Goal: Information Seeking & Learning: Find specific fact

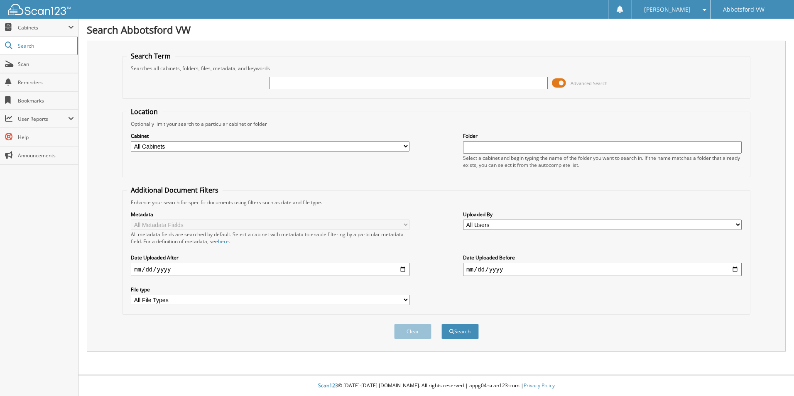
click at [282, 83] on input "text" at bounding box center [408, 83] width 279 height 12
type input "jn278658"
click at [442, 324] on button "Search" at bounding box center [460, 331] width 37 height 15
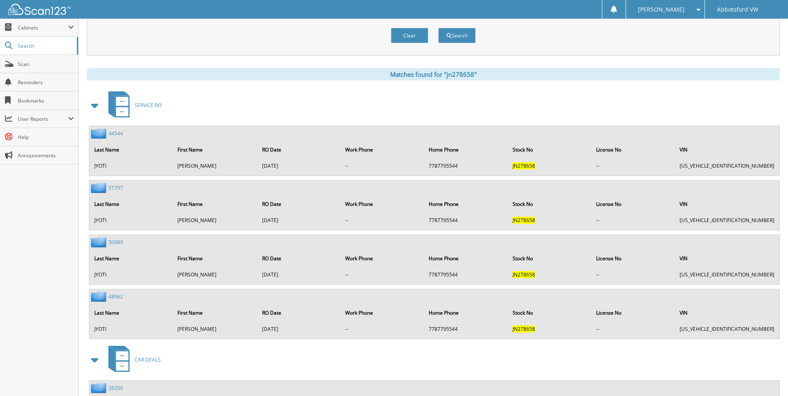
scroll to position [356, 0]
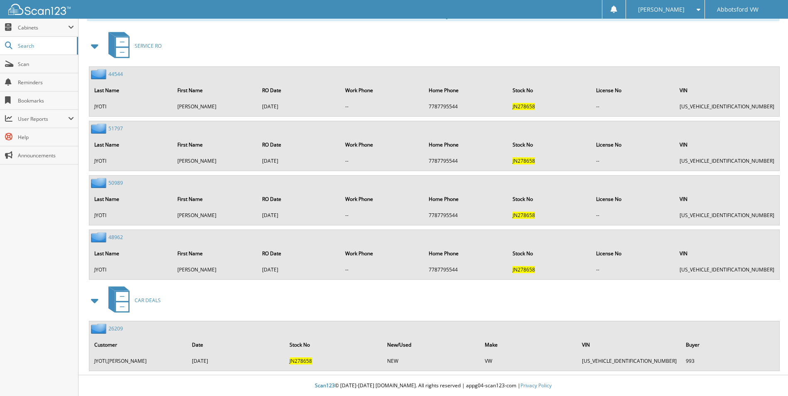
click at [100, 331] on img at bounding box center [99, 329] width 17 height 10
click at [300, 364] on span "JN278658" at bounding box center [301, 361] width 22 height 7
click at [97, 329] on img at bounding box center [99, 329] width 17 height 10
click at [98, 328] on img at bounding box center [99, 329] width 17 height 10
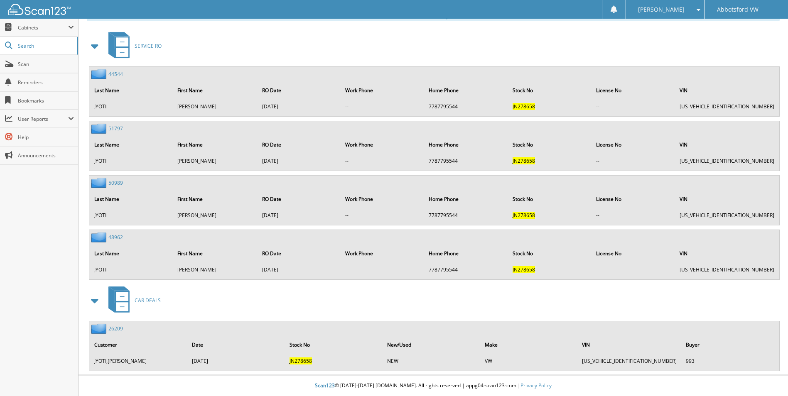
click at [99, 328] on img at bounding box center [99, 329] width 17 height 10
drag, startPoint x: 100, startPoint y: 328, endPoint x: 99, endPoint y: 321, distance: 6.7
click at [99, 323] on div "26209 Customer Date Stock No New/Used Make VIN Buyer JYOTI,MANIK 03/31/2017 JN2…" at bounding box center [434, 345] width 690 height 49
click at [99, 245] on th "Last Name" at bounding box center [131, 253] width 82 height 17
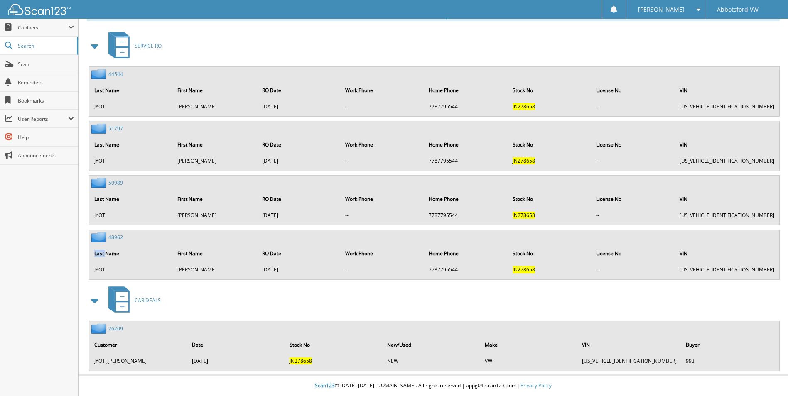
click at [116, 181] on link "50989" at bounding box center [115, 182] width 15 height 7
click at [105, 327] on img at bounding box center [99, 329] width 17 height 10
click at [113, 328] on link "26209" at bounding box center [115, 328] width 15 height 7
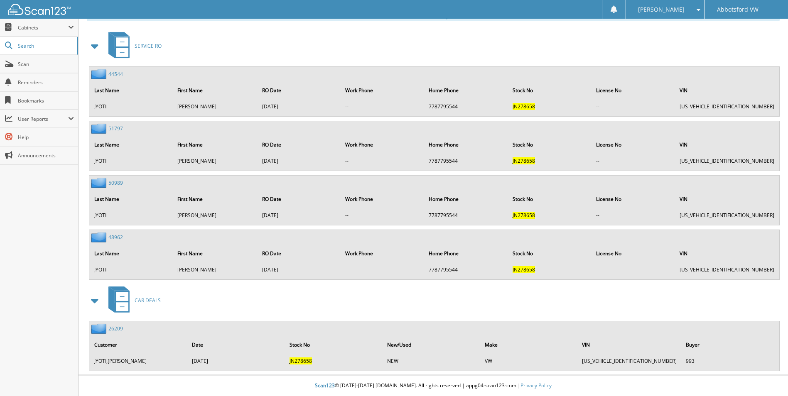
click at [113, 329] on link "26209" at bounding box center [115, 328] width 15 height 7
